Goal: Check status: Check status

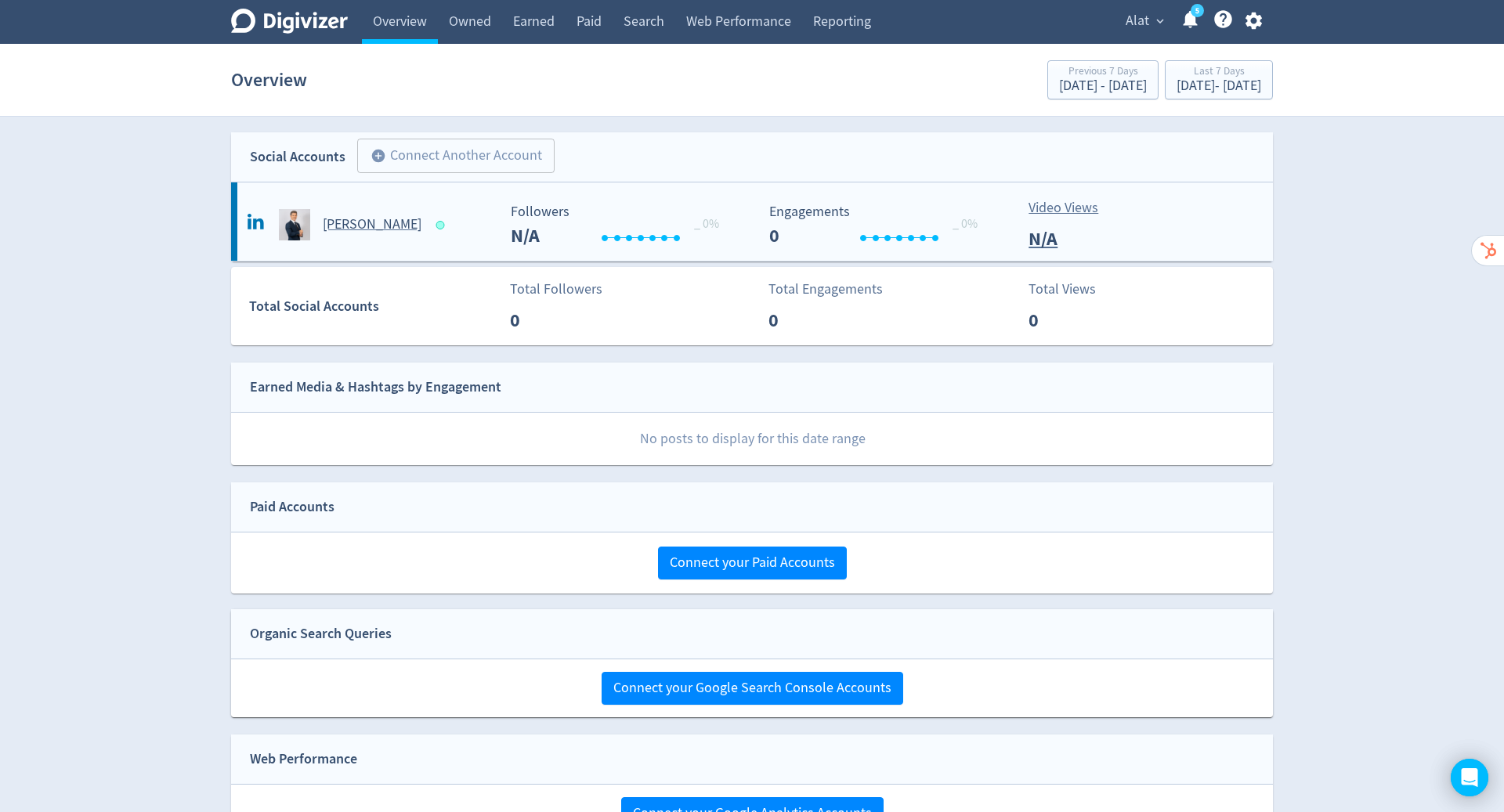
click at [357, 224] on h5 "[PERSON_NAME]" at bounding box center [372, 224] width 99 height 18
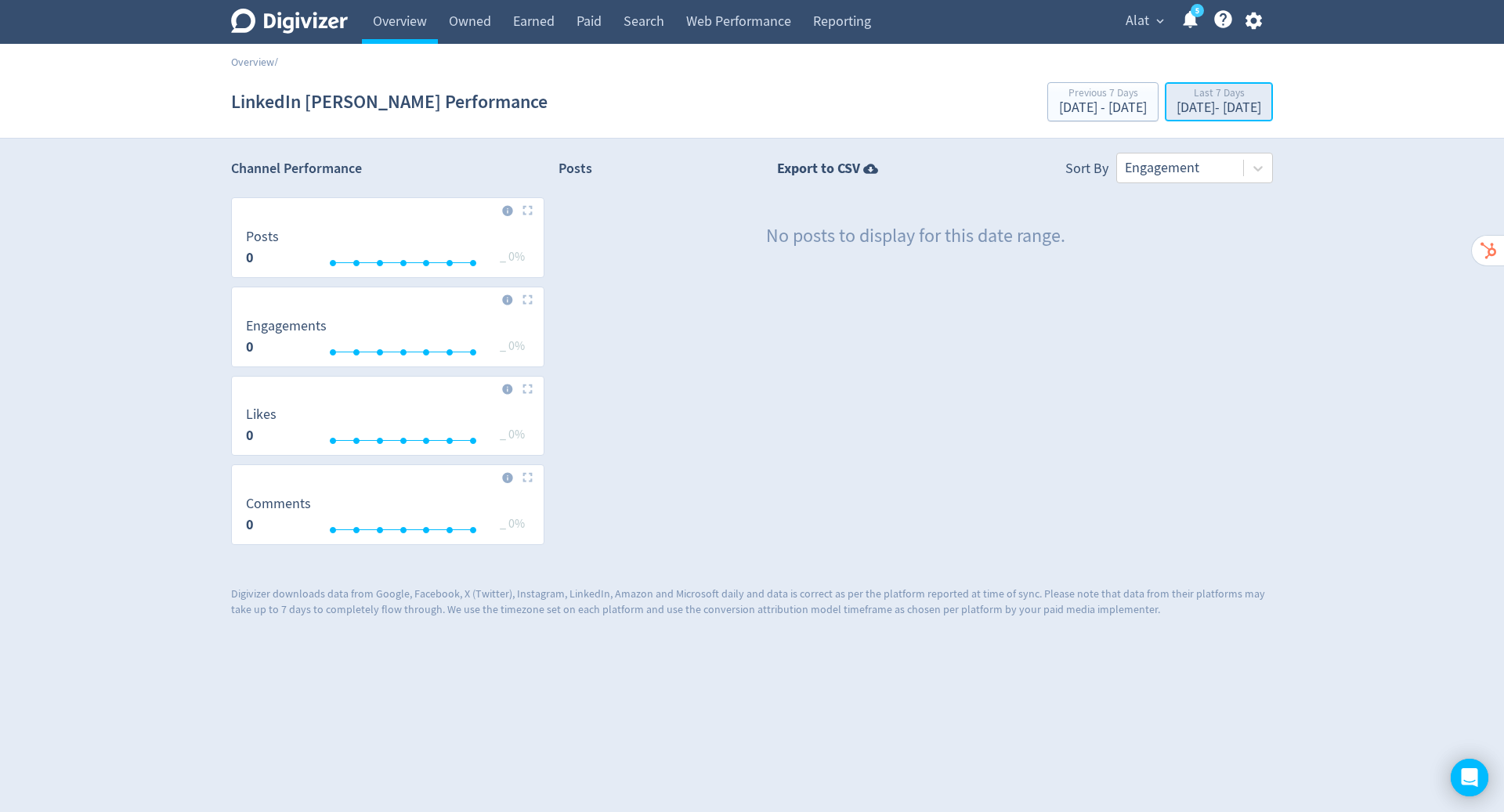
click at [1177, 104] on div "[DATE] - [DATE]" at bounding box center [1219, 108] width 84 height 14
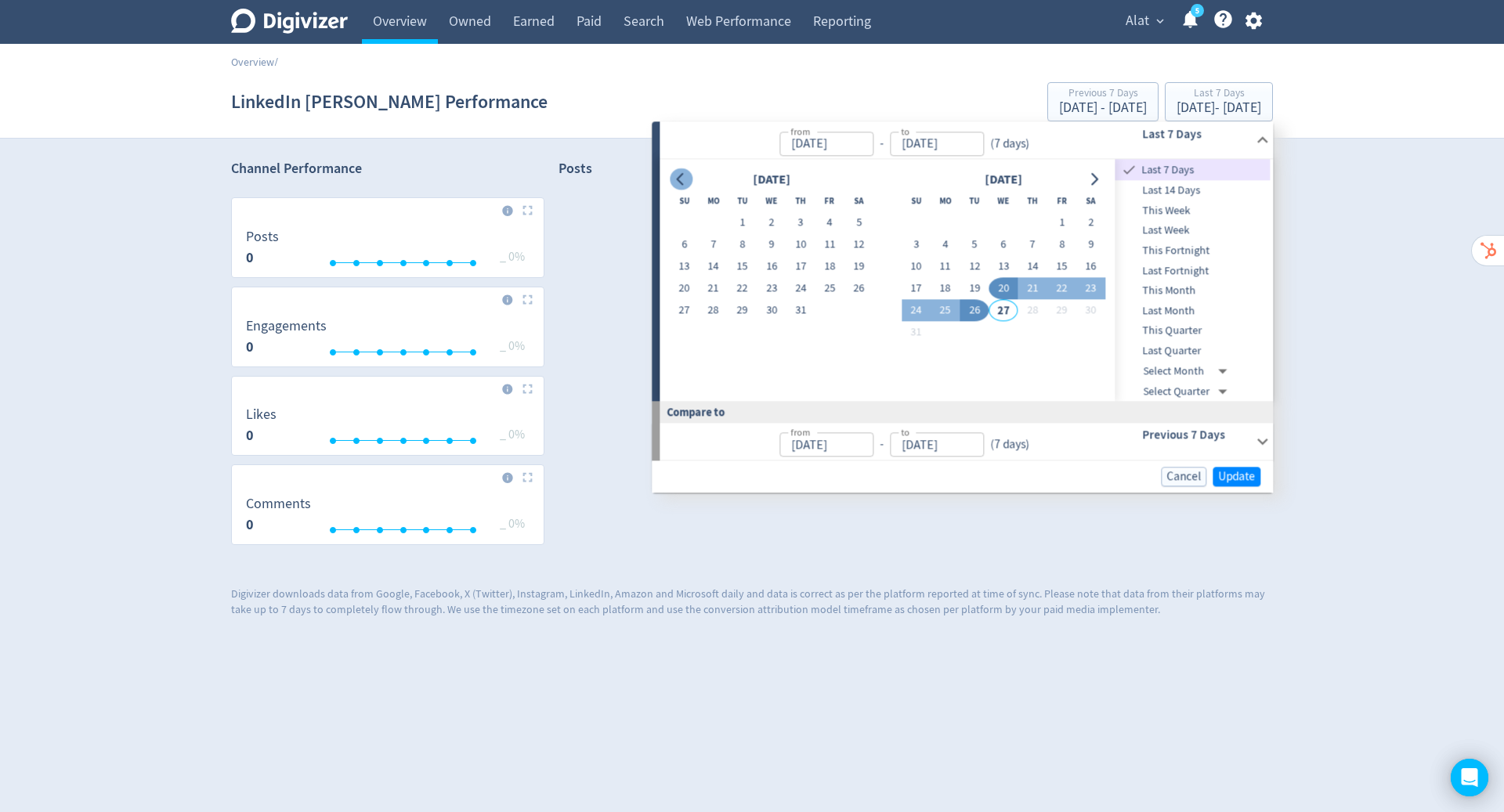
click at [685, 179] on icon "Go to previous month" at bounding box center [681, 179] width 12 height 12
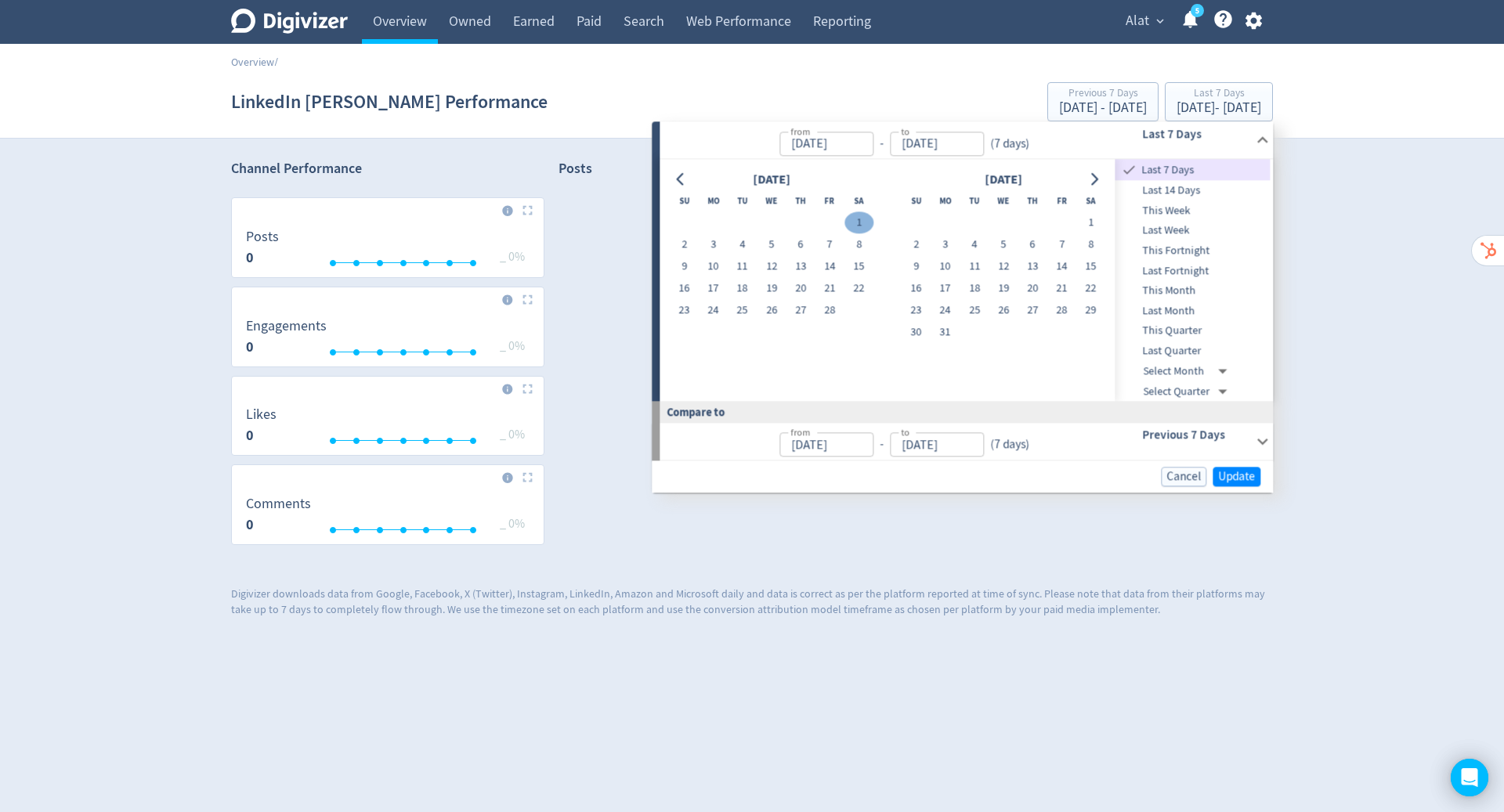
click at [859, 223] on button "1" at bounding box center [859, 223] width 29 height 22
type input "[DATE]"
click at [1091, 174] on icon "Go to next month" at bounding box center [1095, 179] width 12 height 12
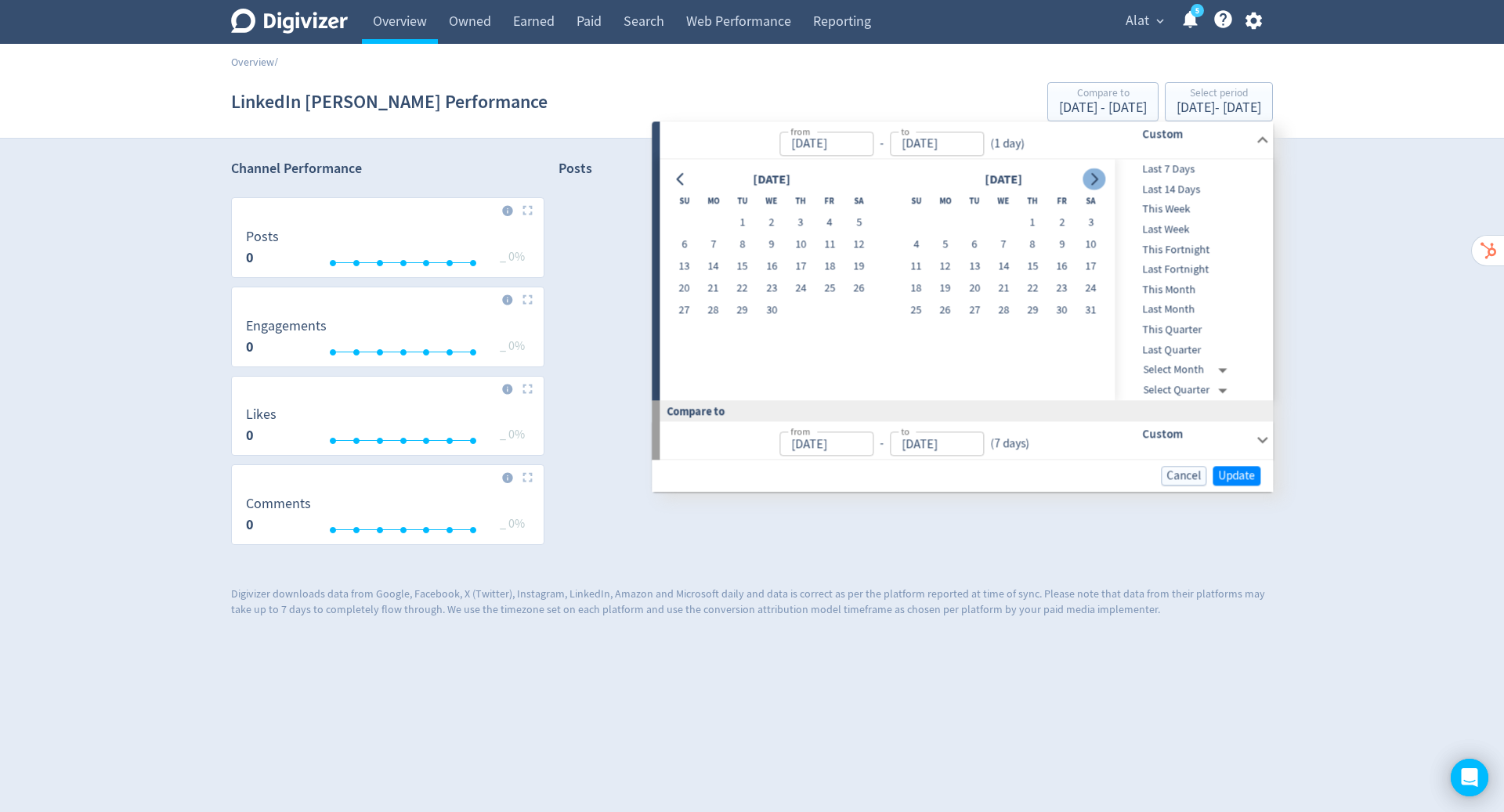
click at [1091, 174] on icon "Go to next month" at bounding box center [1095, 179] width 12 height 12
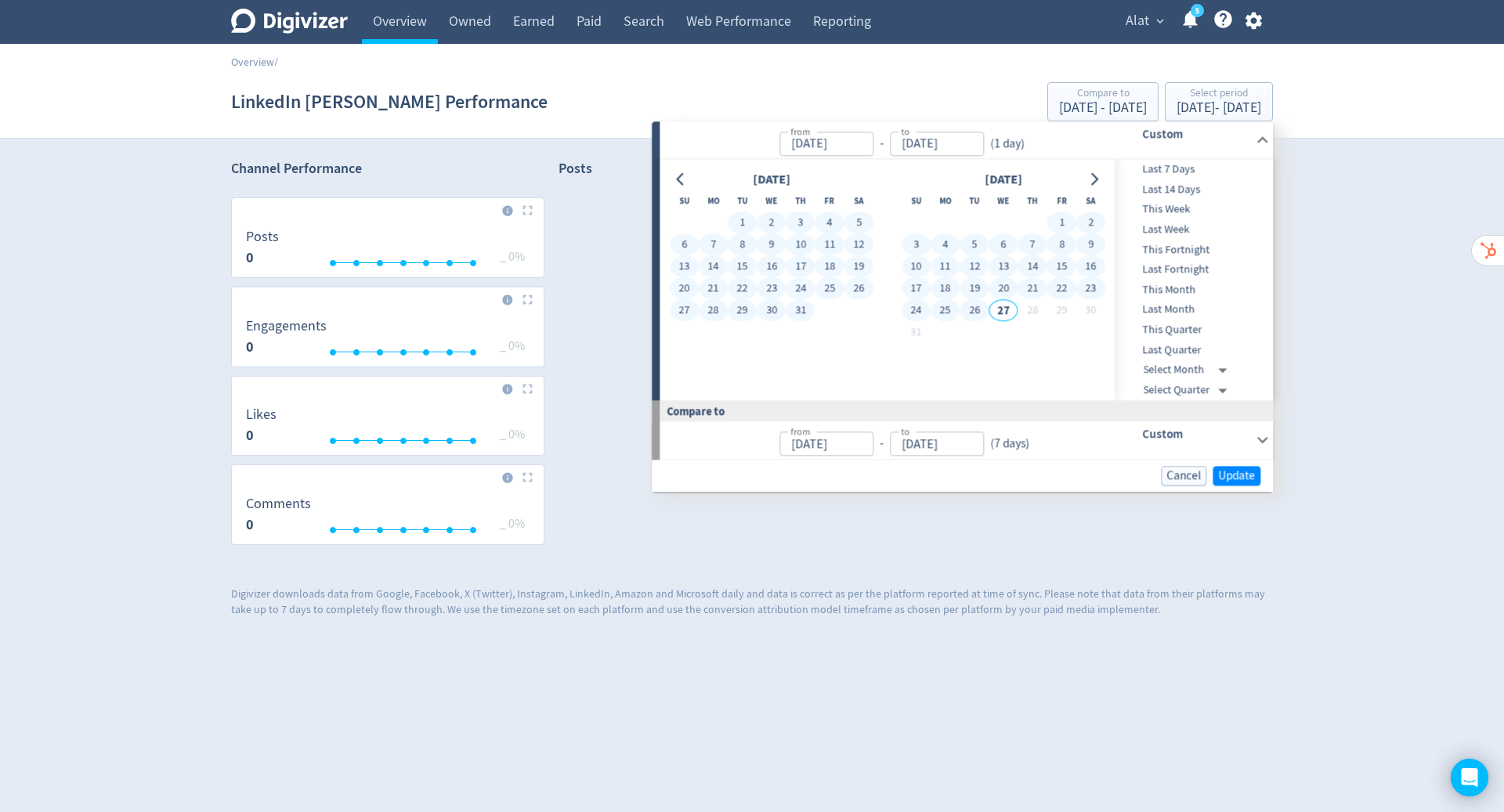
click at [970, 305] on button "26" at bounding box center [974, 311] width 29 height 22
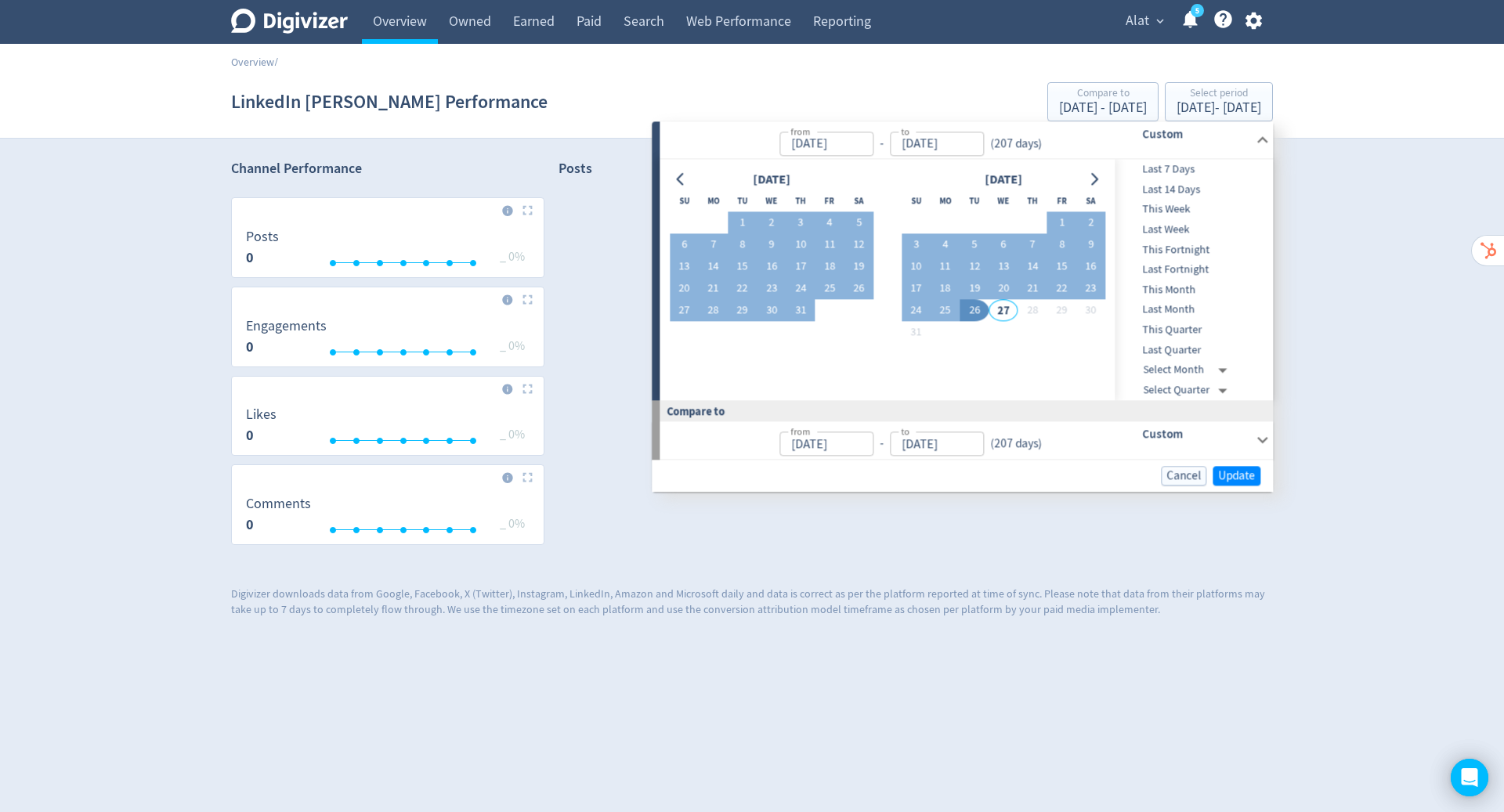
type input "[DATE]"
click at [1235, 474] on span "Update" at bounding box center [1236, 475] width 37 height 11
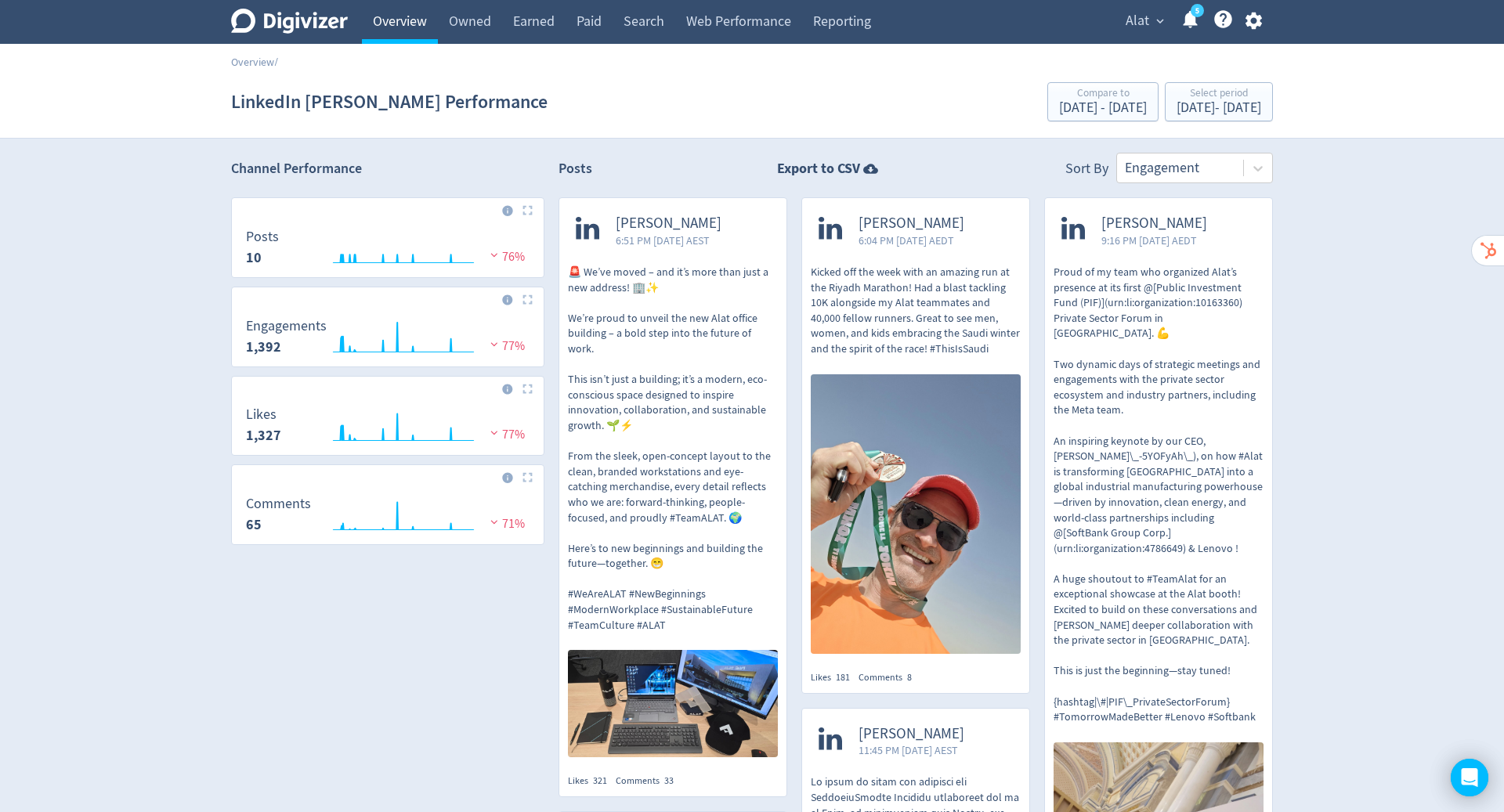
click at [416, 19] on link "Overview" at bounding box center [400, 22] width 76 height 44
